Goal: Transaction & Acquisition: Subscribe to service/newsletter

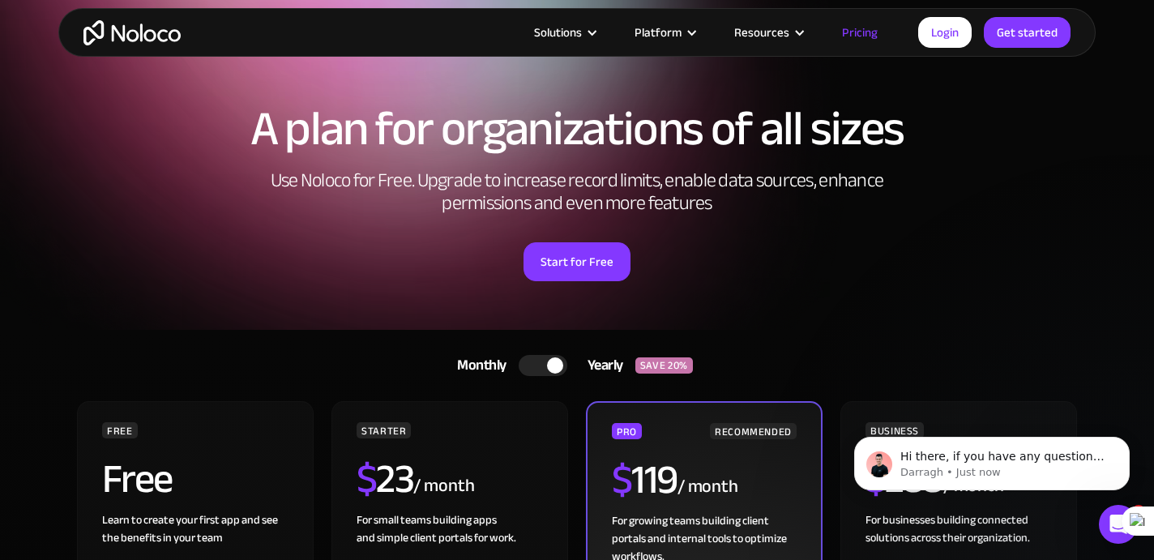
scroll to position [29, 0]
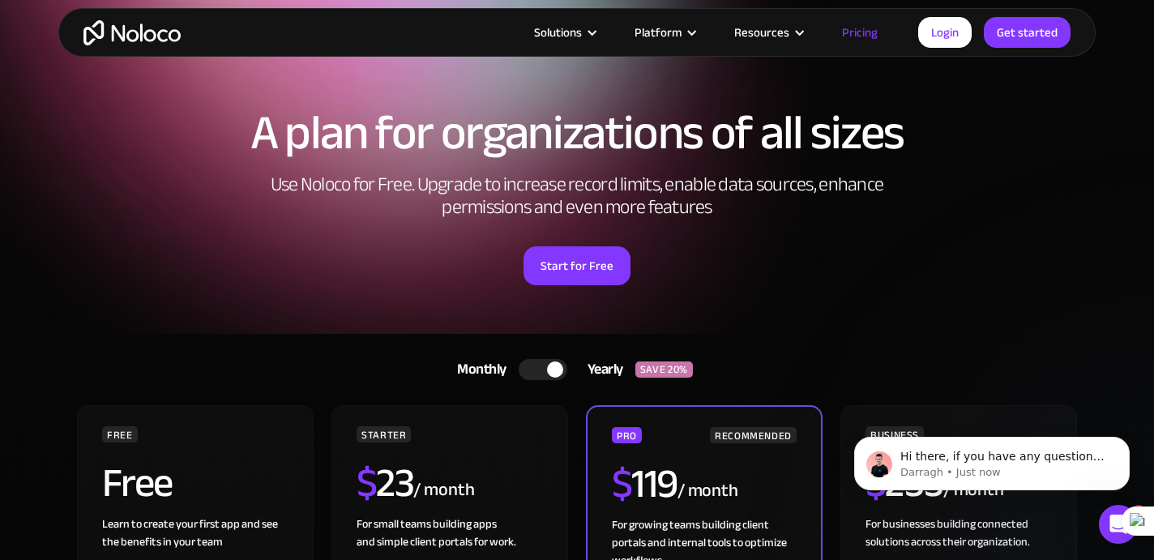
click at [984, 211] on div "A plan for organizations of all sizes Use Noloco for Free. Upgrade to increase …" at bounding box center [576, 212] width 1037 height 241
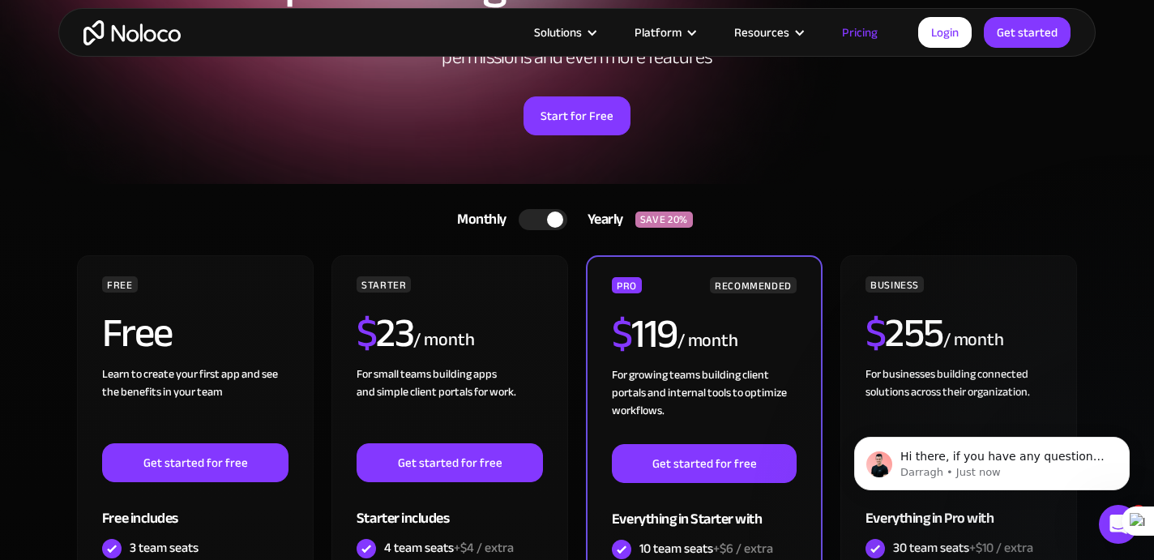
scroll to position [180, 0]
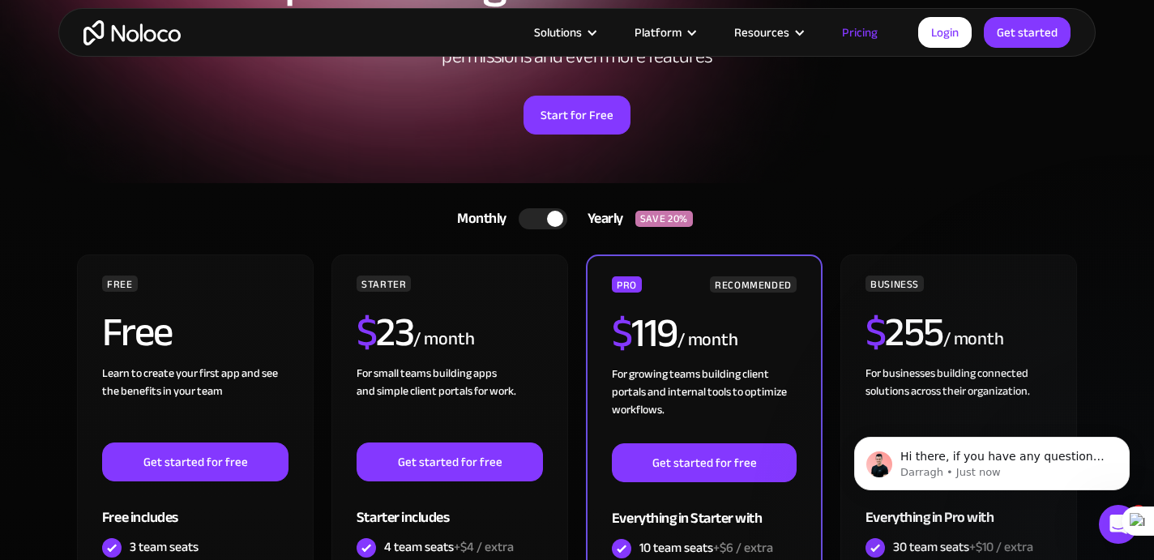
click at [540, 220] on div at bounding box center [543, 218] width 49 height 21
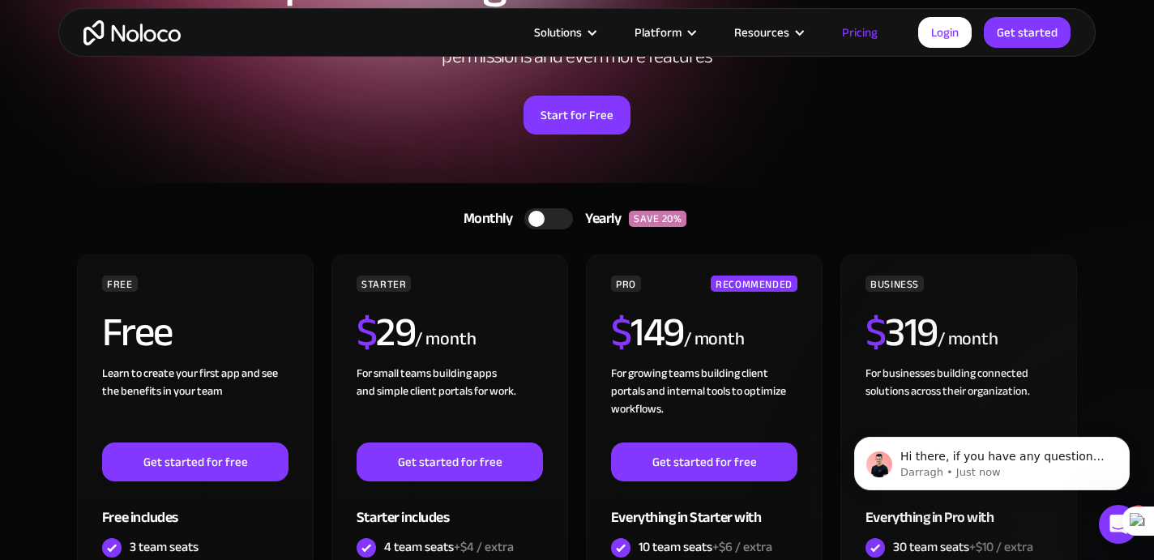
click at [558, 221] on div at bounding box center [548, 218] width 49 height 21
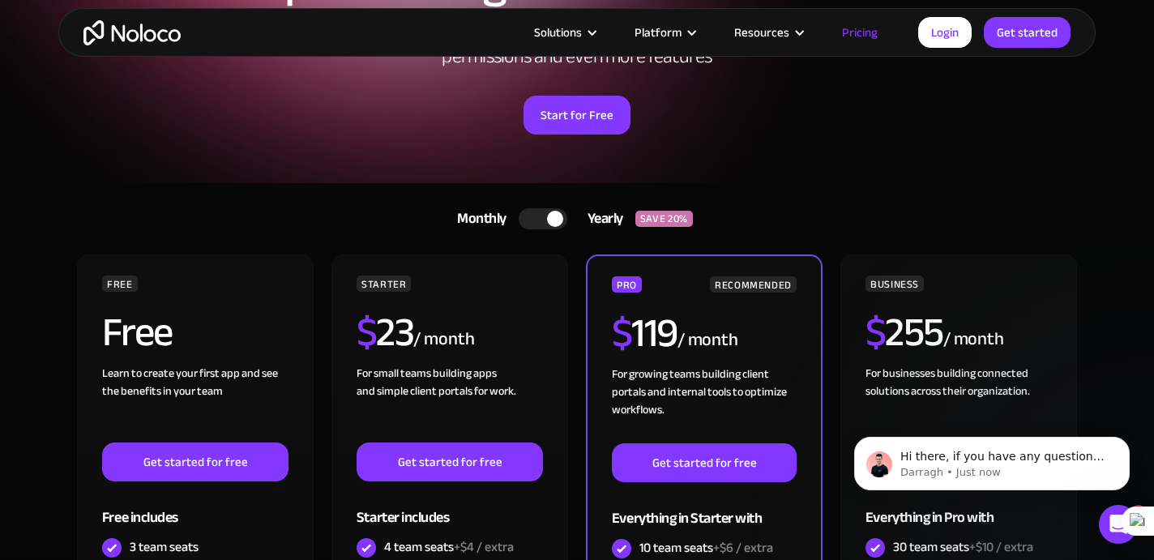
click at [531, 222] on div at bounding box center [543, 218] width 49 height 21
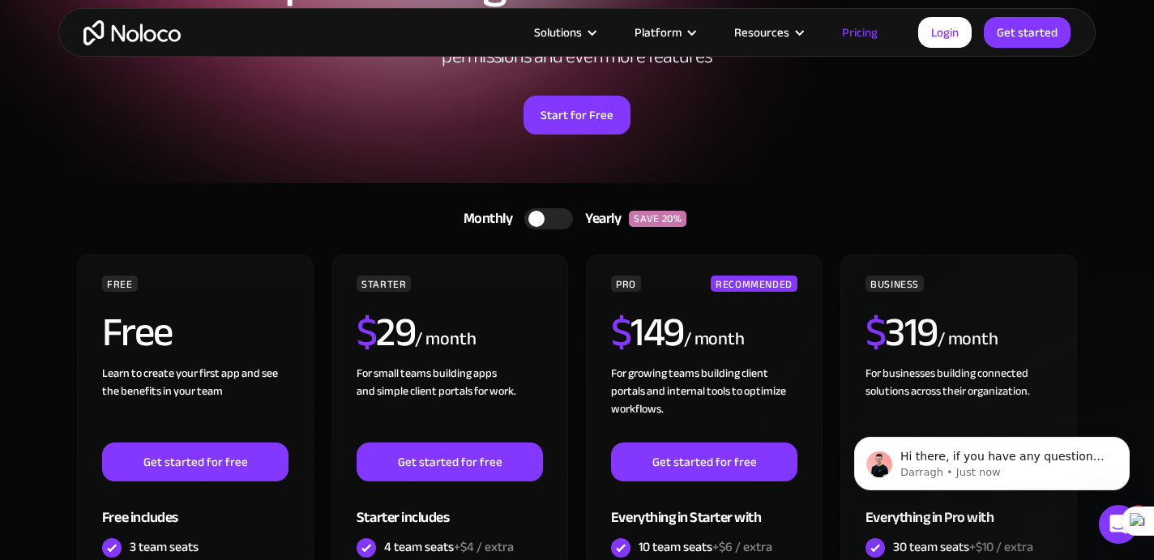
click at [564, 220] on div at bounding box center [548, 218] width 49 height 21
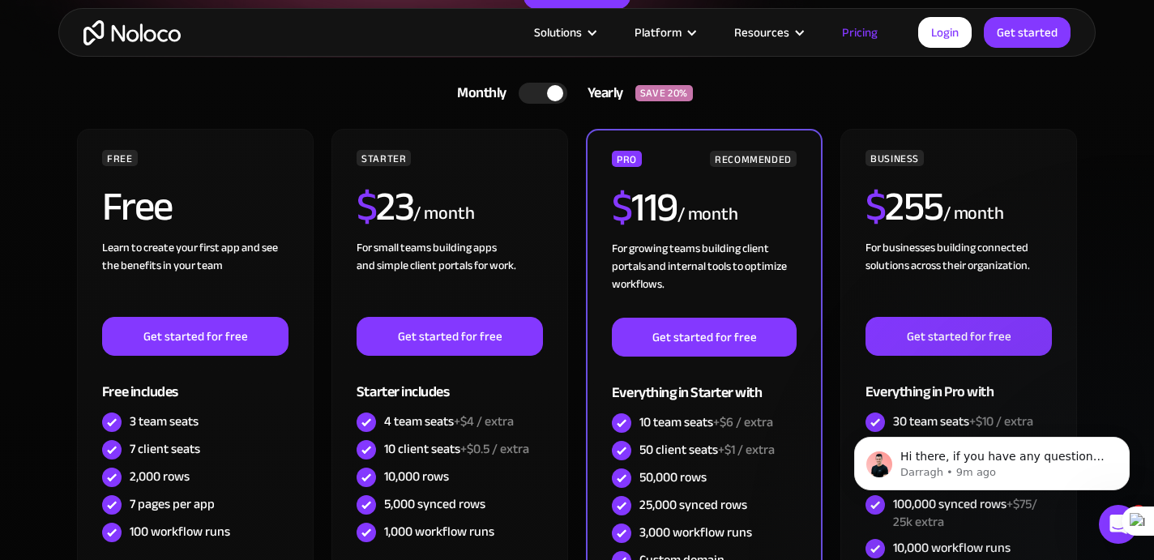
scroll to position [338, 0]
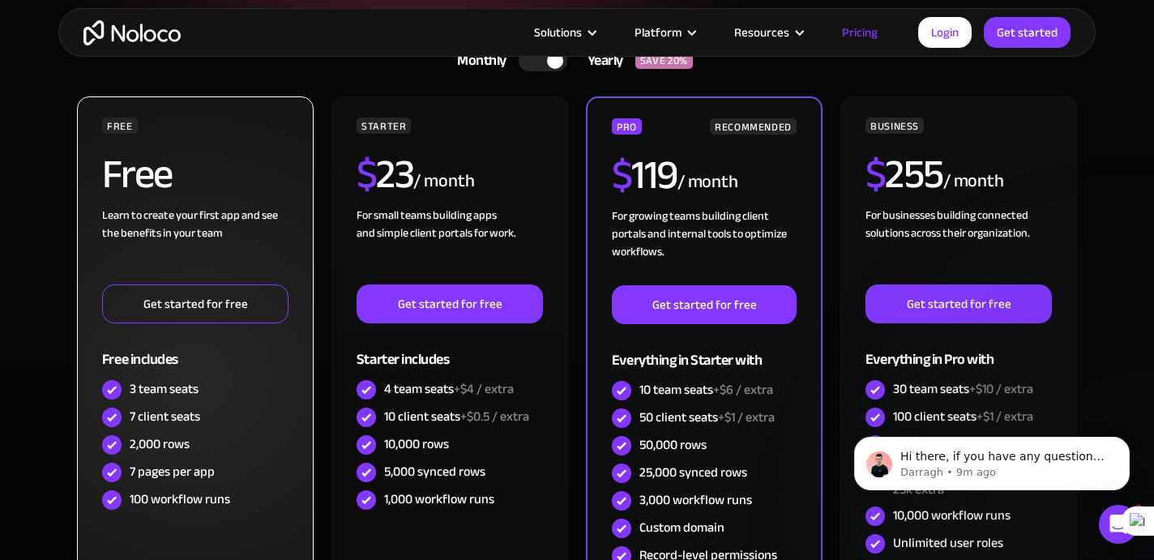
click at [156, 299] on link "Get started for free" at bounding box center [195, 303] width 186 height 39
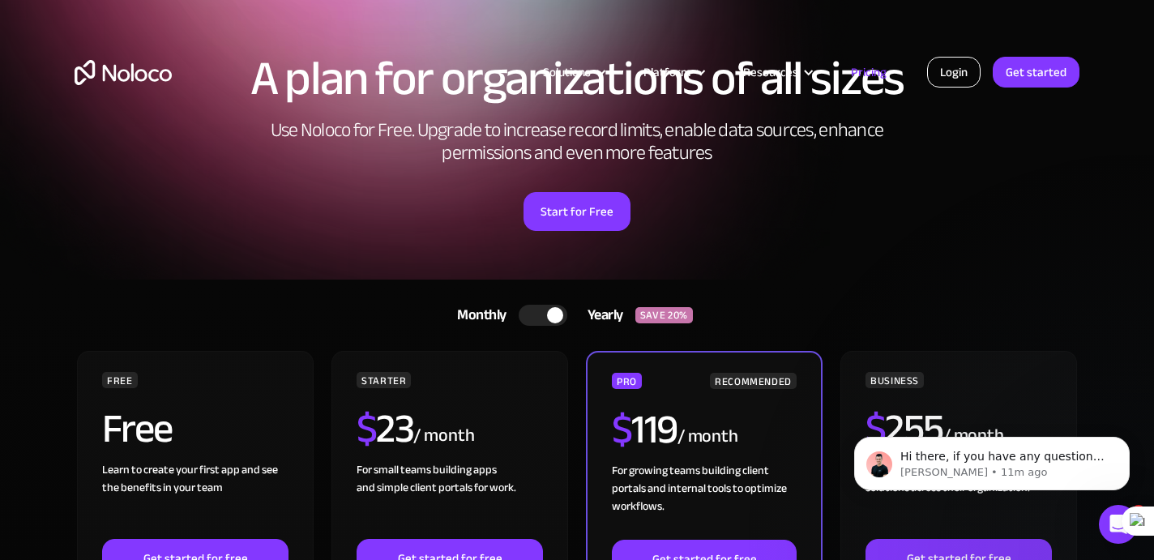
scroll to position [0, 0]
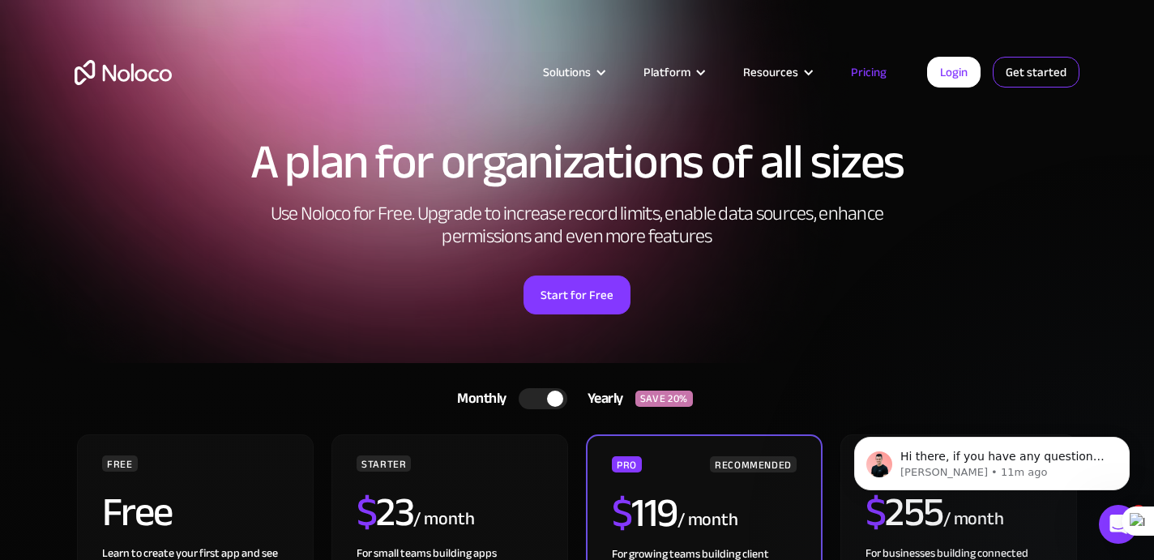
click at [1054, 79] on link "Get started" at bounding box center [1035, 72] width 87 height 31
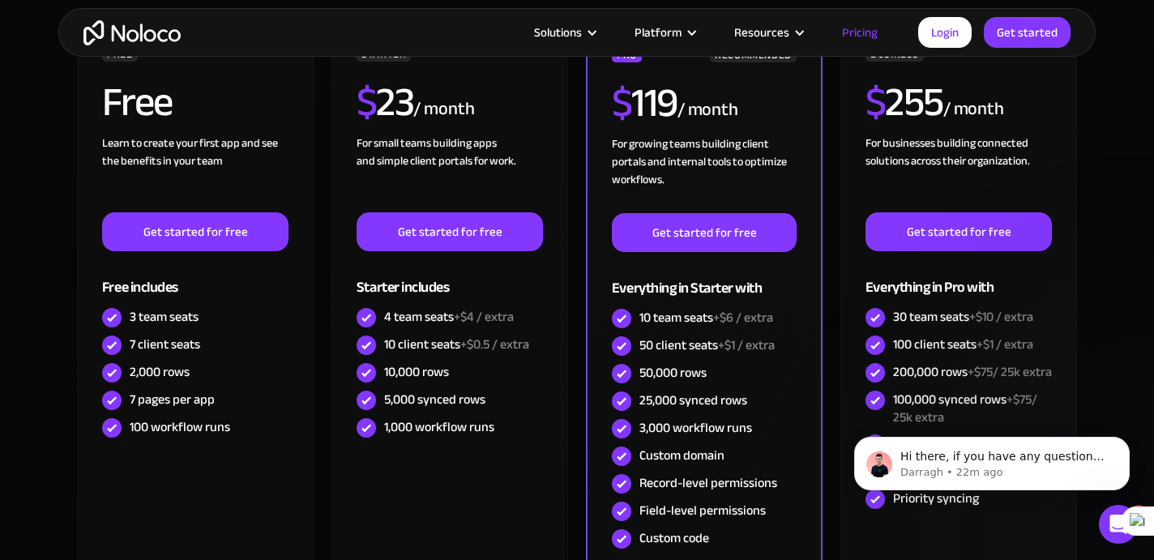
scroll to position [335, 0]
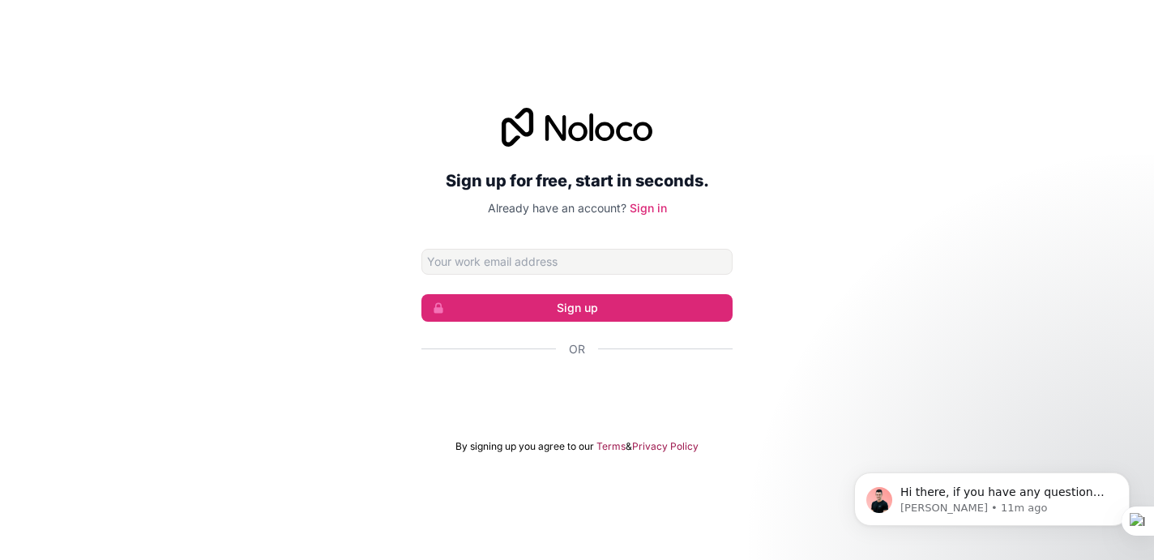
click at [584, 109] on icon at bounding box center [577, 127] width 151 height 39
